Goal: Transaction & Acquisition: Purchase product/service

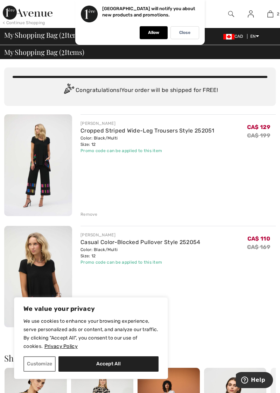
click at [148, 33] on p "Allow" at bounding box center [153, 32] width 11 height 5
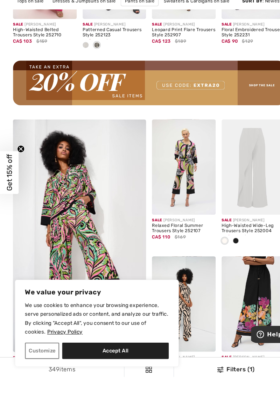
scroll to position [972, 0]
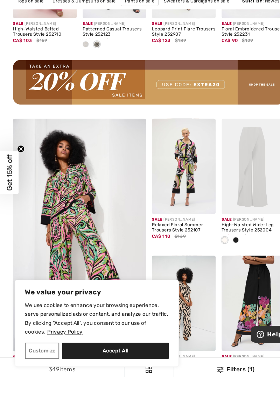
click at [111, 372] on button "Accept All" at bounding box center [108, 363] width 100 height 15
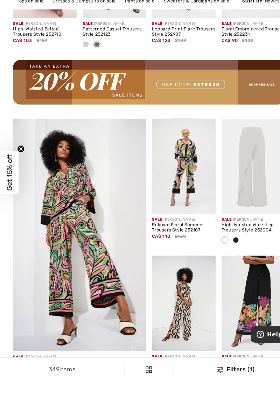
checkbox input "true"
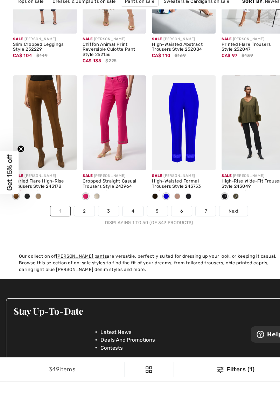
click at [222, 231] on span "Next" at bounding box center [218, 233] width 9 height 6
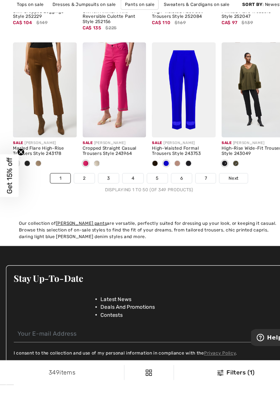
scroll to position [1926, 0]
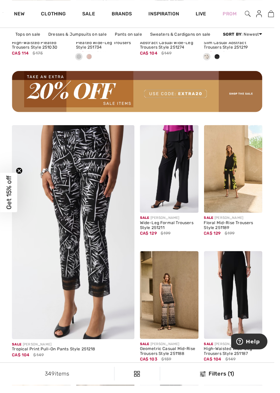
scroll to position [989, 0]
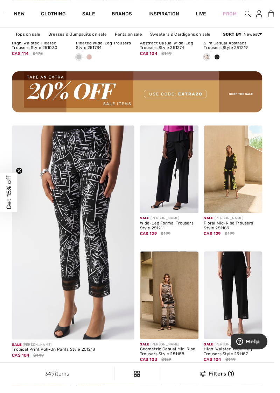
click at [87, 15] on link "Sale" at bounding box center [90, 14] width 13 height 7
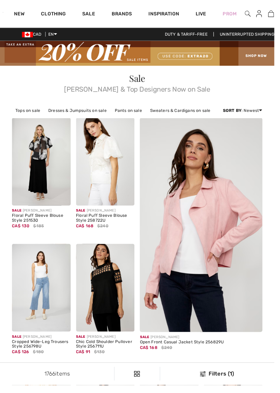
click at [80, 115] on link "Dresses & Jumpsuits on sale" at bounding box center [79, 112] width 66 height 9
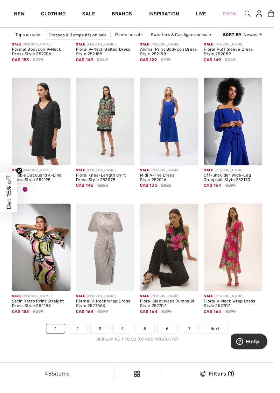
scroll to position [1790, 0]
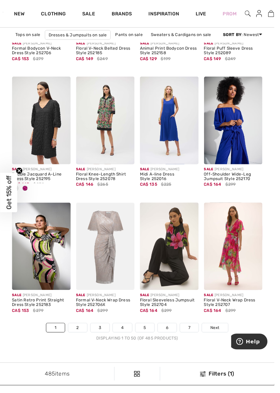
click at [222, 335] on span "Next" at bounding box center [218, 335] width 9 height 6
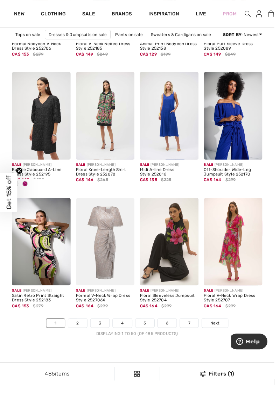
scroll to position [1820, 0]
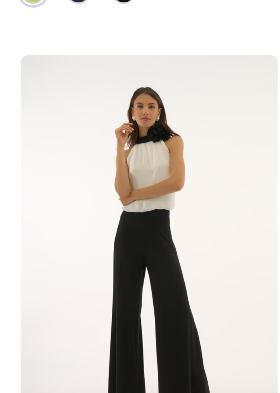
scroll to position [1813, 0]
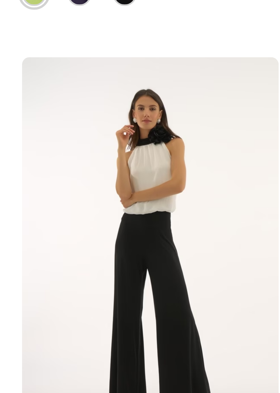
click at [111, 231] on img at bounding box center [108, 229] width 60 height 90
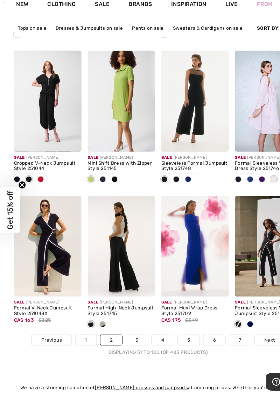
scroll to position [1807, 0]
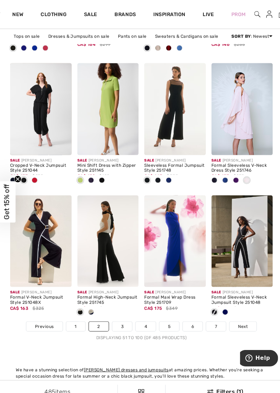
click at [238, 319] on span "Next" at bounding box center [238, 318] width 9 height 6
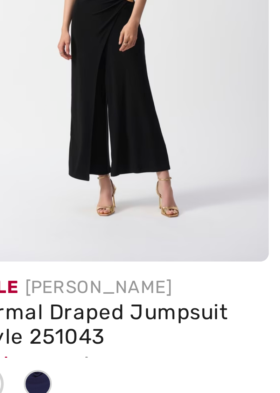
scroll to position [1619, 0]
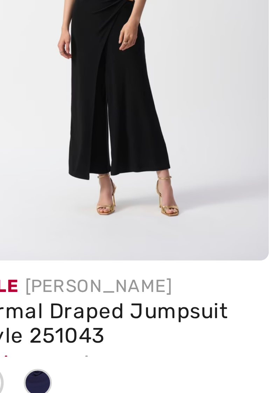
click at [243, 186] on img at bounding box center [238, 166] width 60 height 90
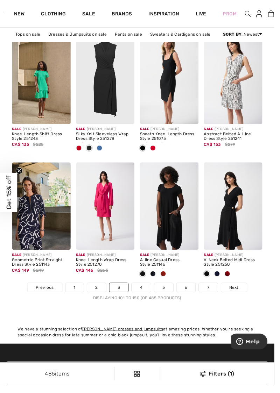
scroll to position [1835, 0]
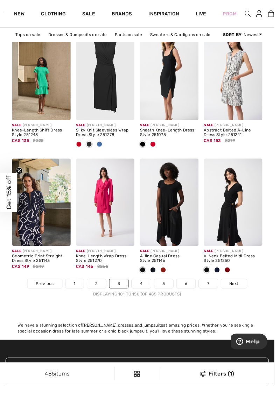
click at [240, 292] on link "Next" at bounding box center [239, 289] width 26 height 9
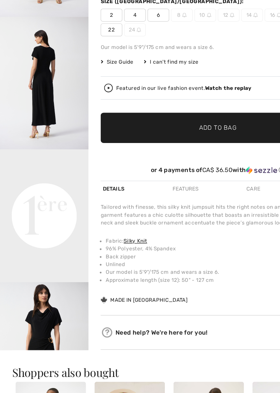
scroll to position [125, 0]
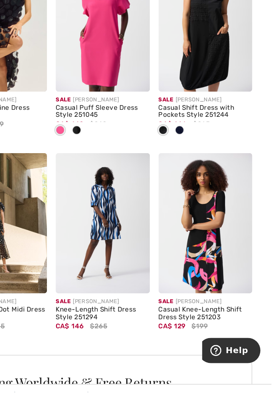
scroll to position [273, 0]
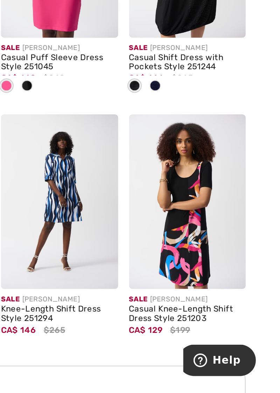
click at [237, 302] on img at bounding box center [238, 268] width 60 height 90
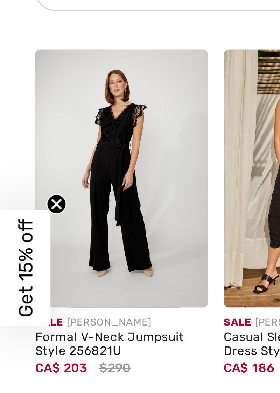
scroll to position [1619, 0]
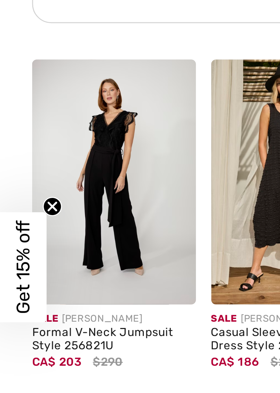
click at [41, 185] on img at bounding box center [42, 166] width 60 height 90
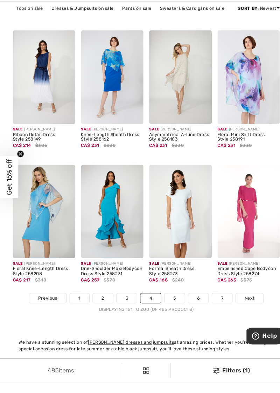
scroll to position [1814, 0]
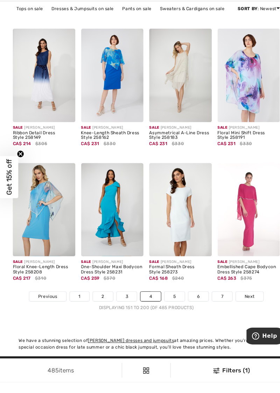
click at [241, 309] on span "Next" at bounding box center [238, 311] width 9 height 6
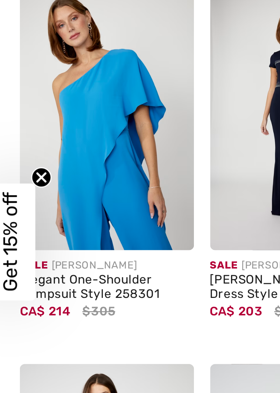
click at [40, 178] on img at bounding box center [42, 155] width 60 height 90
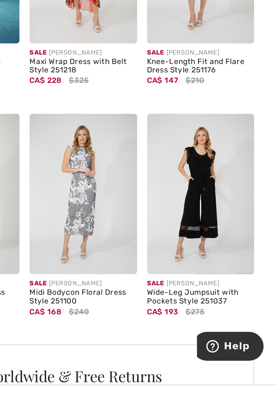
scroll to position [277, 0]
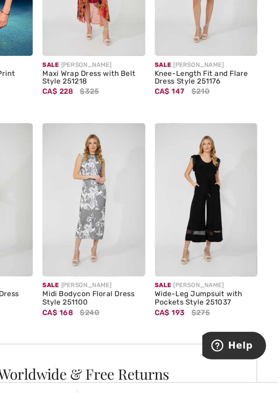
click at [240, 325] on div "Wide-Leg Jumpsuit with Pockets Style 251037" at bounding box center [238, 322] width 60 height 10
click at [240, 276] on img at bounding box center [238, 264] width 60 height 90
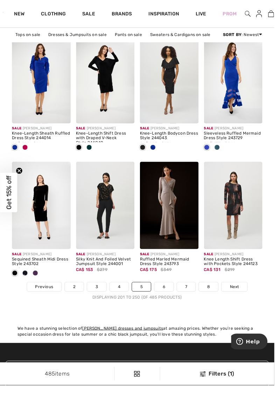
scroll to position [1832, 0]
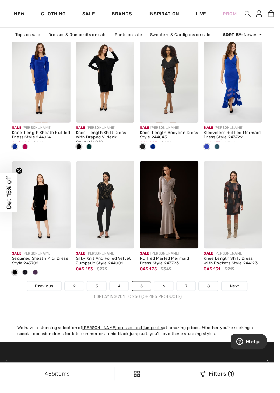
click at [241, 293] on span "Next" at bounding box center [238, 292] width 9 height 6
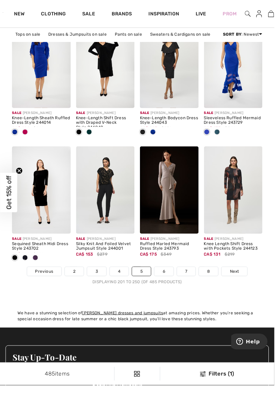
scroll to position [1863, 0]
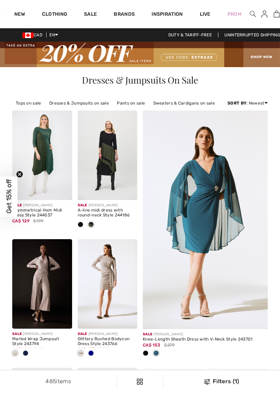
checkbox input "true"
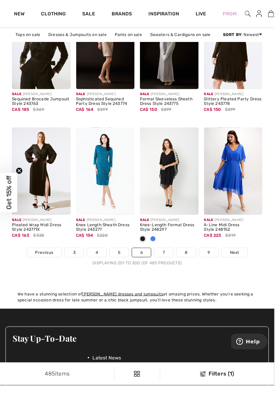
scroll to position [1867, 0]
click at [241, 260] on link "Next" at bounding box center [239, 257] width 26 height 9
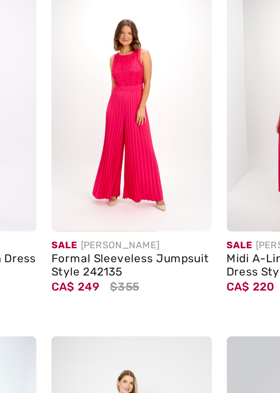
scroll to position [671, 0]
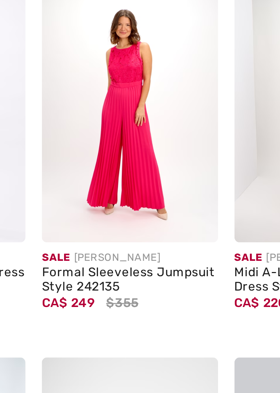
click at [176, 204] on img at bounding box center [173, 179] width 60 height 90
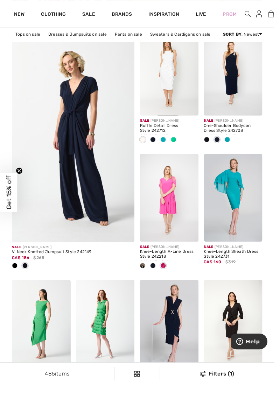
scroll to position [1075, 0]
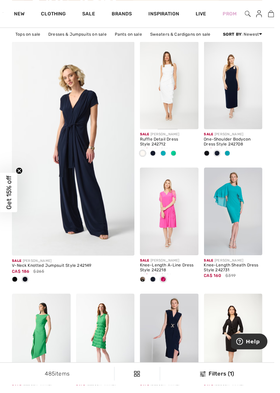
click at [97, 206] on img at bounding box center [75, 154] width 150 height 225
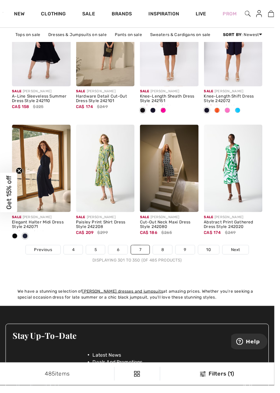
scroll to position [1870, 0]
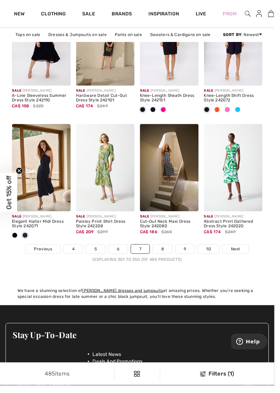
click at [241, 255] on span "Next" at bounding box center [239, 254] width 9 height 6
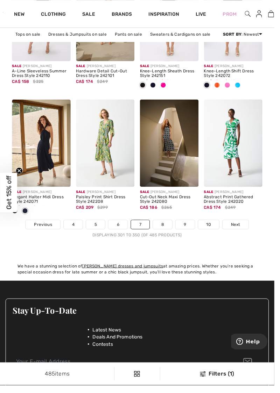
scroll to position [1900, 0]
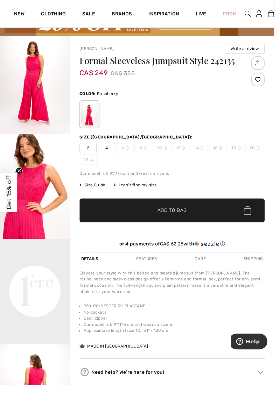
scroll to position [29, 0]
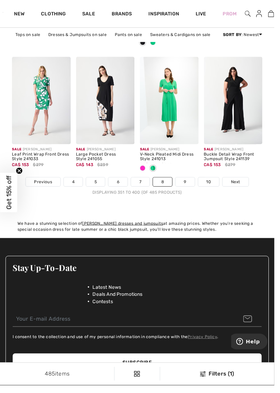
scroll to position [1938, 0]
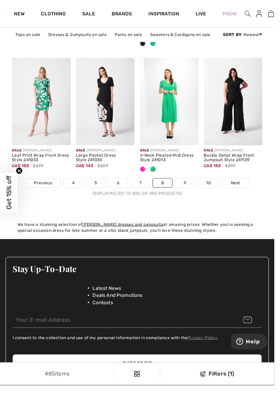
click at [41, 184] on span "Previous" at bounding box center [44, 187] width 18 height 6
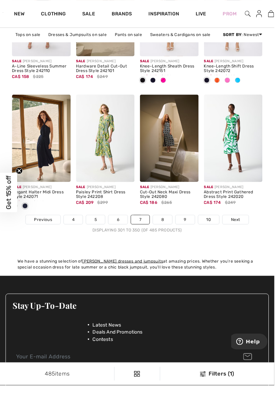
scroll to position [1899, 0]
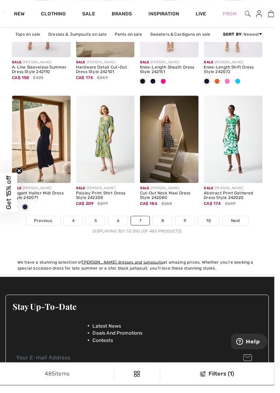
click at [43, 151] on img at bounding box center [42, 143] width 60 height 90
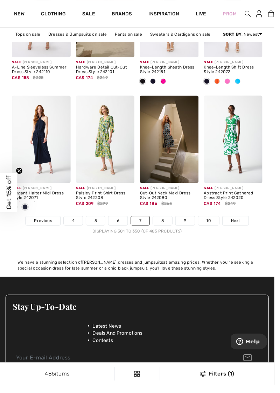
click at [243, 222] on span "Next" at bounding box center [239, 225] width 9 height 6
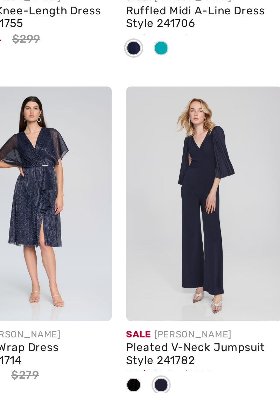
scroll to position [1103, 0]
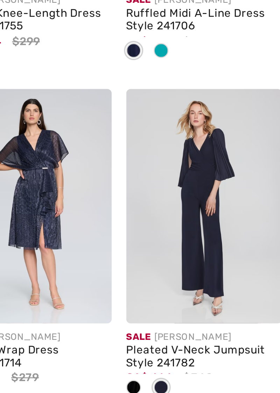
click at [238, 201] on img at bounding box center [238, 188] width 60 height 90
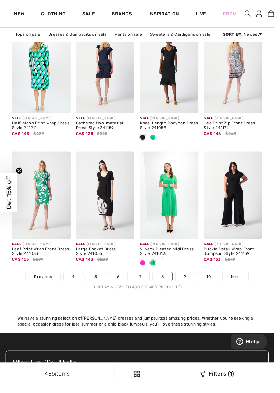
scroll to position [1842, 0]
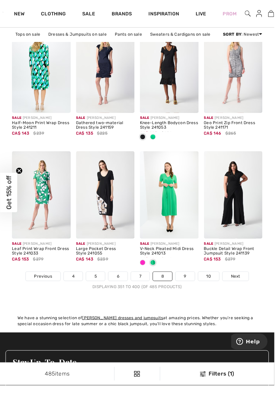
click at [241, 279] on span "Next" at bounding box center [239, 282] width 9 height 6
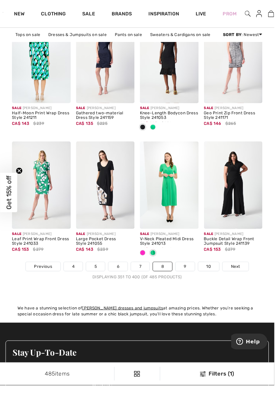
scroll to position [1872, 0]
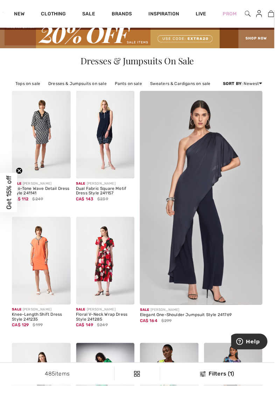
click at [199, 201] on img at bounding box center [205, 205] width 150 height 225
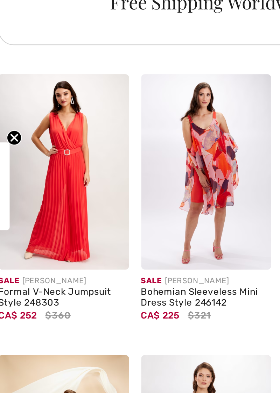
scroll to position [531, 0]
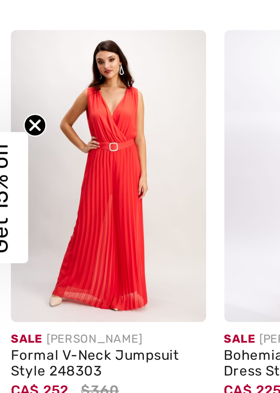
click at [42, 214] on img at bounding box center [42, 190] width 60 height 90
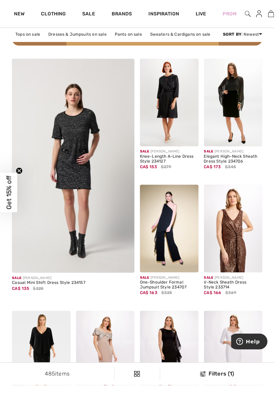
scroll to position [1065, 0]
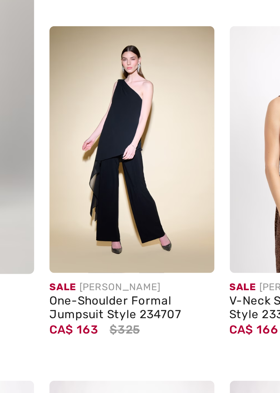
click at [179, 249] on div at bounding box center [190, 258] width 23 height 23
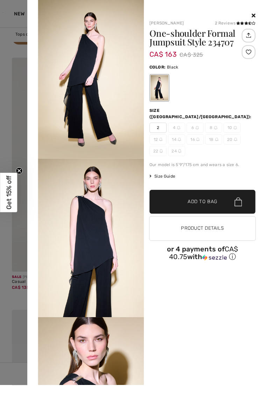
scroll to position [1088, 0]
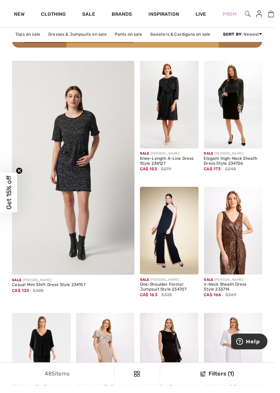
scroll to position [1056, 0]
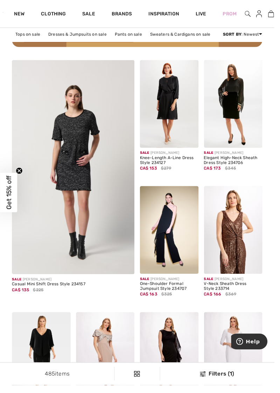
click at [169, 249] on img at bounding box center [173, 235] width 60 height 90
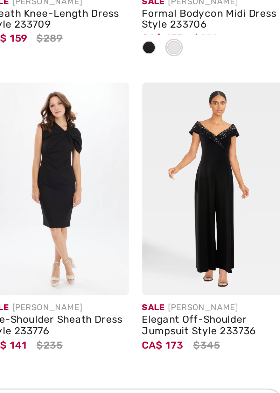
scroll to position [1311, 0]
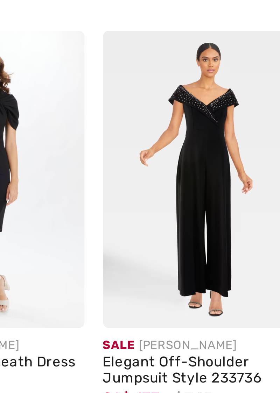
click at [242, 246] on img at bounding box center [238, 237] width 60 height 90
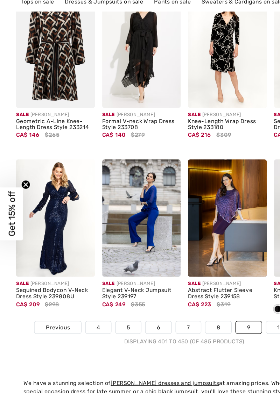
scroll to position [1842, 0]
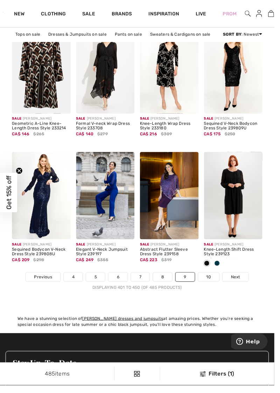
click at [240, 280] on span "Next" at bounding box center [239, 283] width 9 height 6
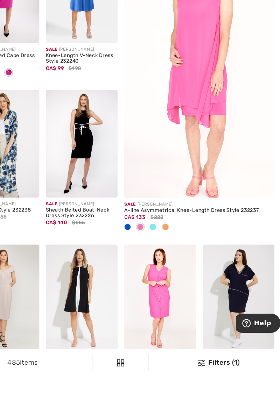
scroll to position [85, 0]
click at [203, 163] on img at bounding box center [205, 138] width 150 height 225
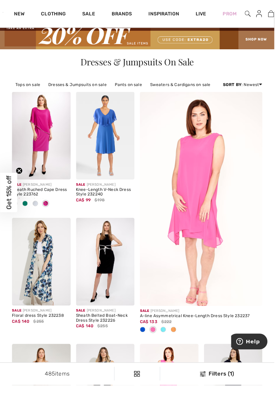
scroll to position [16, 0]
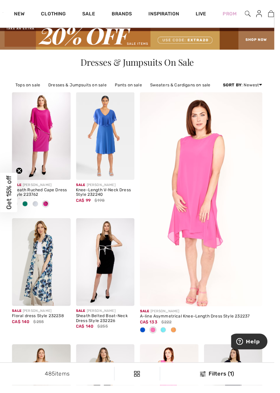
click at [175, 11] on div "Inspiration" at bounding box center [167, 14] width 48 height 28
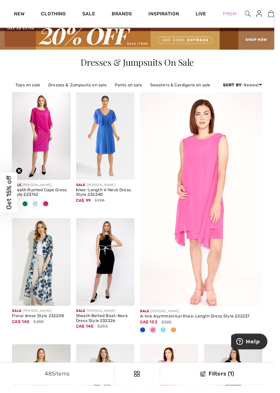
click at [167, 17] on span "Inspiration" at bounding box center [166, 14] width 31 height 7
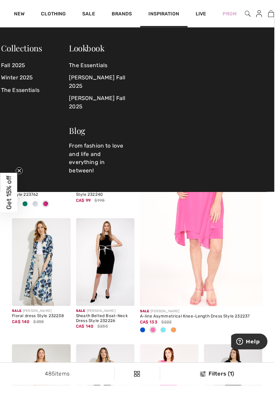
click at [111, 101] on link "[PERSON_NAME] Fall 2025" at bounding box center [101, 104] width 61 height 21
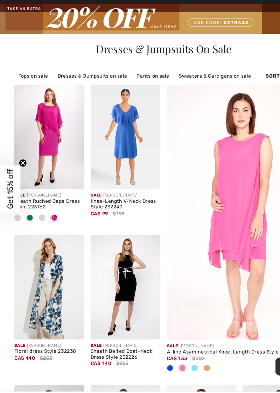
scroll to position [0, 0]
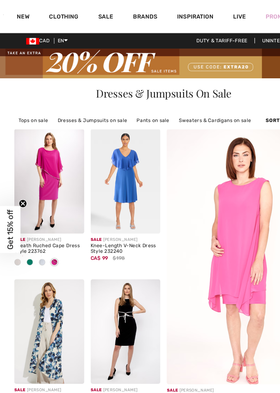
click at [19, 15] on link "New" at bounding box center [19, 14] width 11 height 7
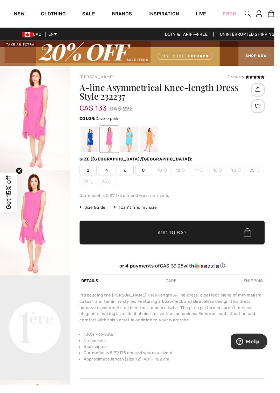
click at [128, 148] on div at bounding box center [132, 142] width 18 height 26
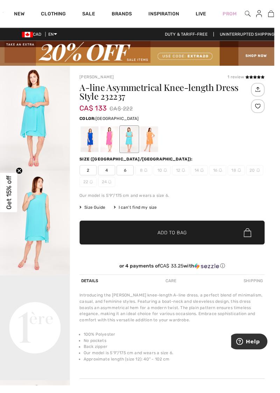
click at [150, 143] on div at bounding box center [152, 142] width 18 height 26
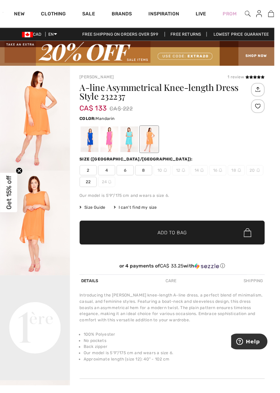
click at [91, 153] on div at bounding box center [91, 142] width 18 height 26
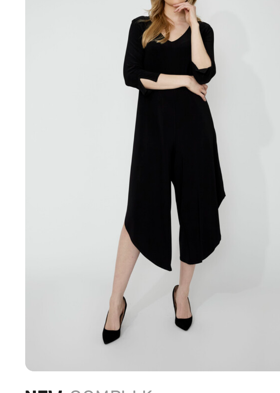
scroll to position [451, 0]
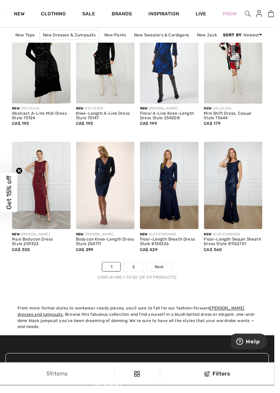
click at [168, 268] on link "Next" at bounding box center [162, 272] width 26 height 9
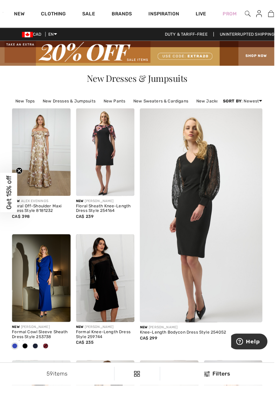
click at [69, 101] on link "New Dresses & Jumpsuits" at bounding box center [70, 103] width 61 height 9
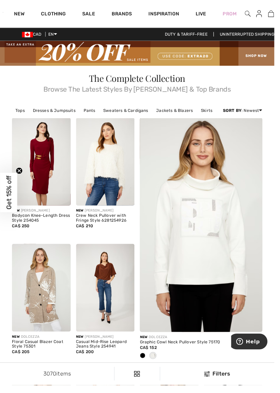
click at [53, 13] on link "Clothing" at bounding box center [54, 14] width 25 height 7
click at [58, 113] on link "Dresses & Jumpsuits" at bounding box center [55, 112] width 51 height 9
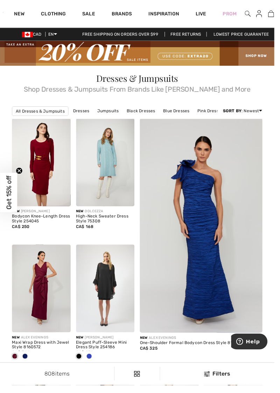
click at [50, 13] on link "Clothing" at bounding box center [54, 14] width 25 height 7
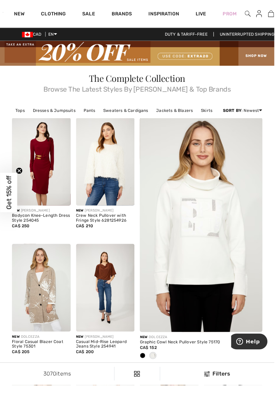
click at [92, 113] on link "Pants" at bounding box center [91, 112] width 19 height 9
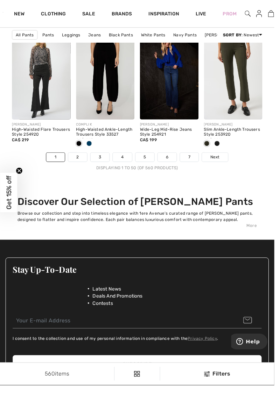
scroll to position [1980, 0]
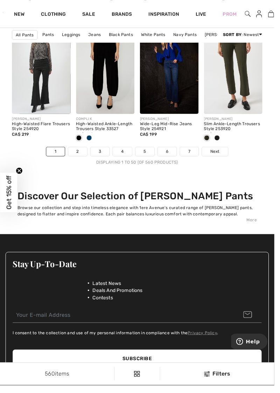
click at [220, 153] on span "Next" at bounding box center [218, 154] width 9 height 6
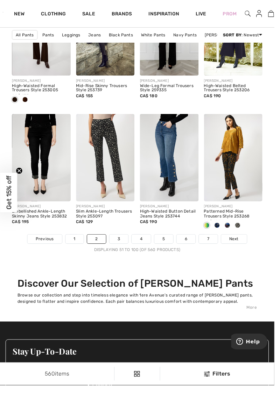
scroll to position [1891, 0]
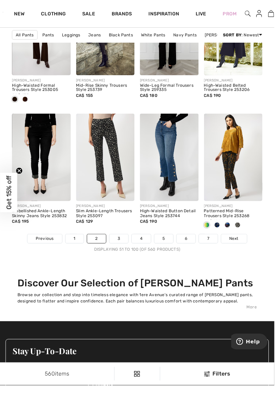
click at [241, 244] on span "Next" at bounding box center [238, 244] width 9 height 6
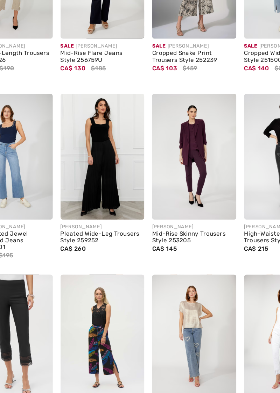
scroll to position [1739, 0]
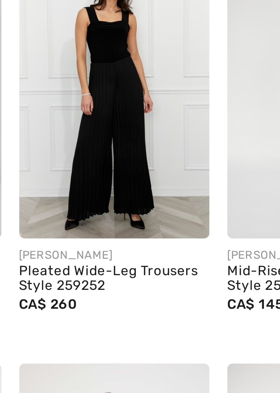
click at [107, 206] on img at bounding box center [108, 184] width 60 height 90
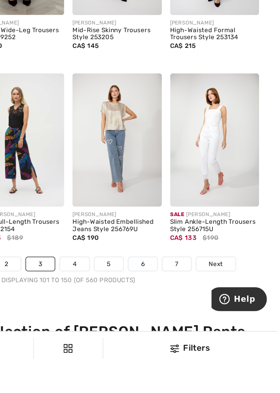
scroll to position [1810, 0]
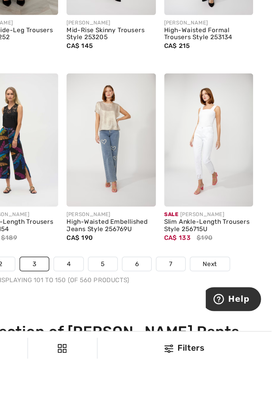
click at [241, 323] on span "Next" at bounding box center [238, 325] width 9 height 6
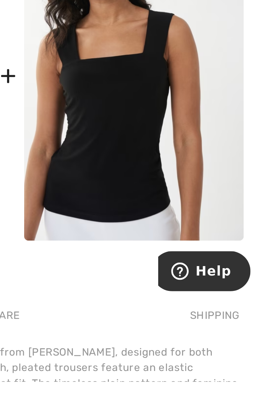
scroll to position [130, 0]
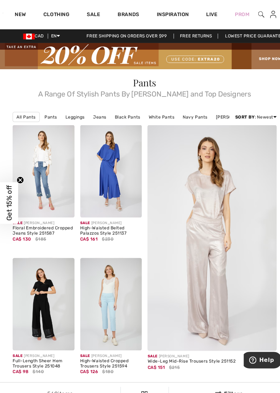
click at [88, 14] on link "Sale" at bounding box center [90, 14] width 13 height 7
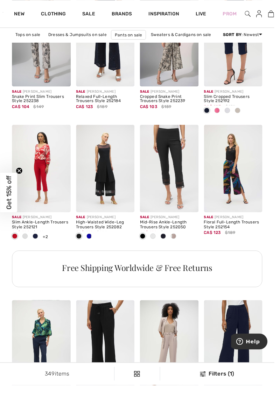
scroll to position [309, 0]
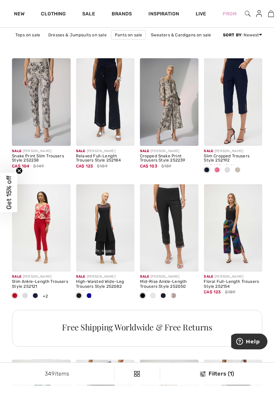
click at [280, 14] on span "2" at bounding box center [284, 14] width 2 height 6
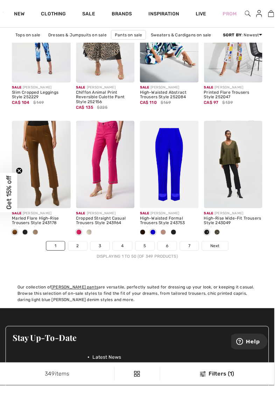
scroll to position [1875, 0]
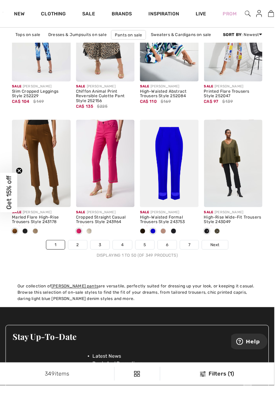
click at [220, 248] on span "Next" at bounding box center [218, 250] width 9 height 6
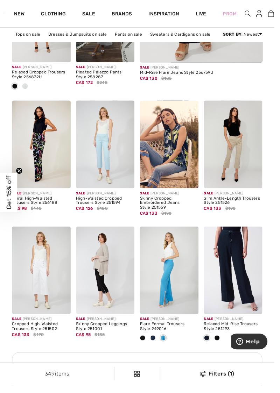
scroll to position [266, 0]
click at [227, 284] on img at bounding box center [238, 276] width 60 height 90
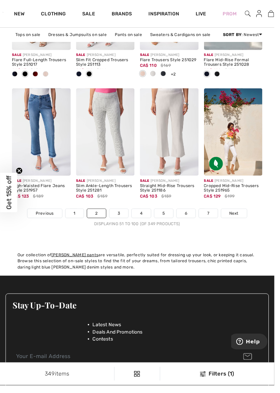
scroll to position [1907, 0]
